Goal: Unclear

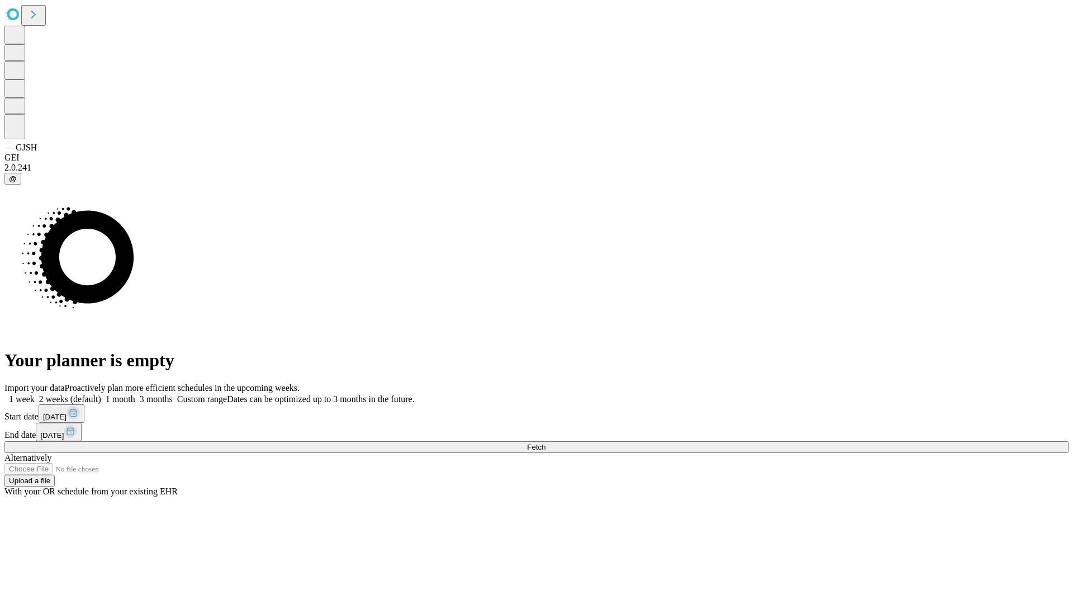
click at [546, 443] on span "Fetch" at bounding box center [536, 447] width 18 height 8
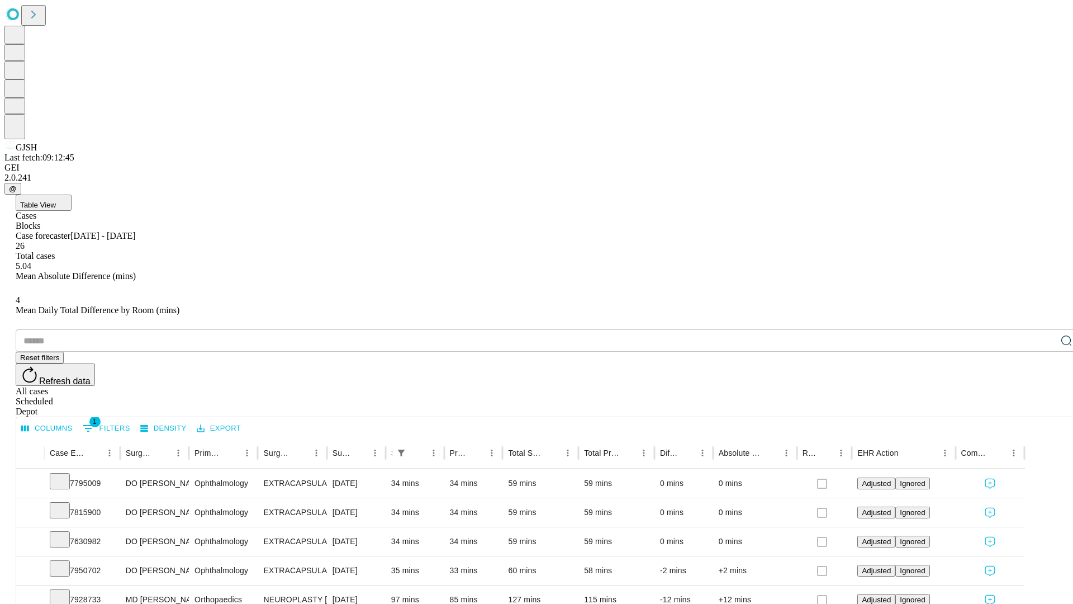
click at [1044, 406] on div "Depot" at bounding box center [548, 411] width 1065 height 10
